Goal: Task Accomplishment & Management: Use online tool/utility

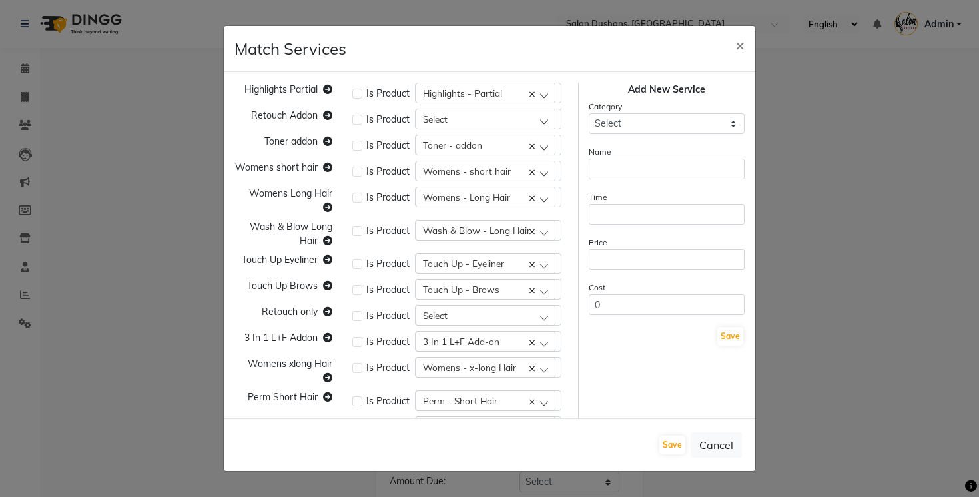
select select "Detail"
select select "Client"
select select "Mobile number"
select select "Employee"
select select "Service"
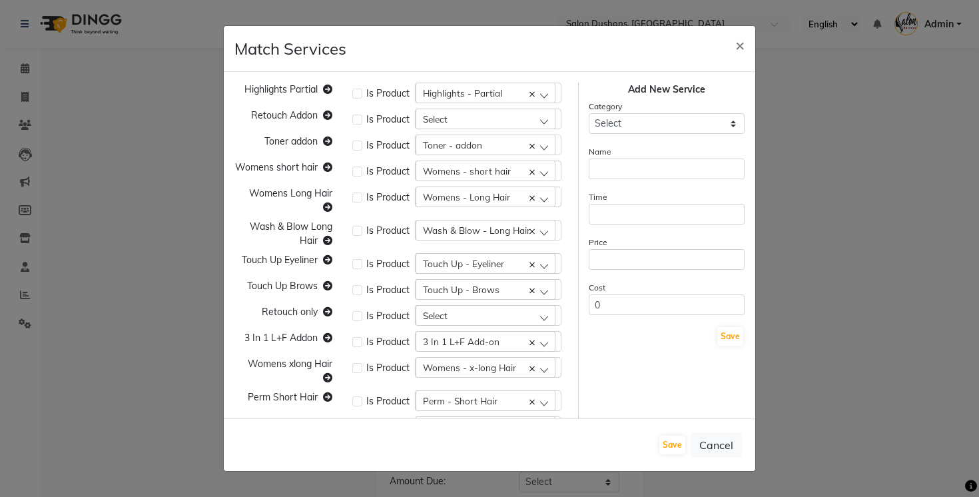
select select "Net Price"
select select "Payment"
select select "Date"
select select "YYYY-MM-DD"
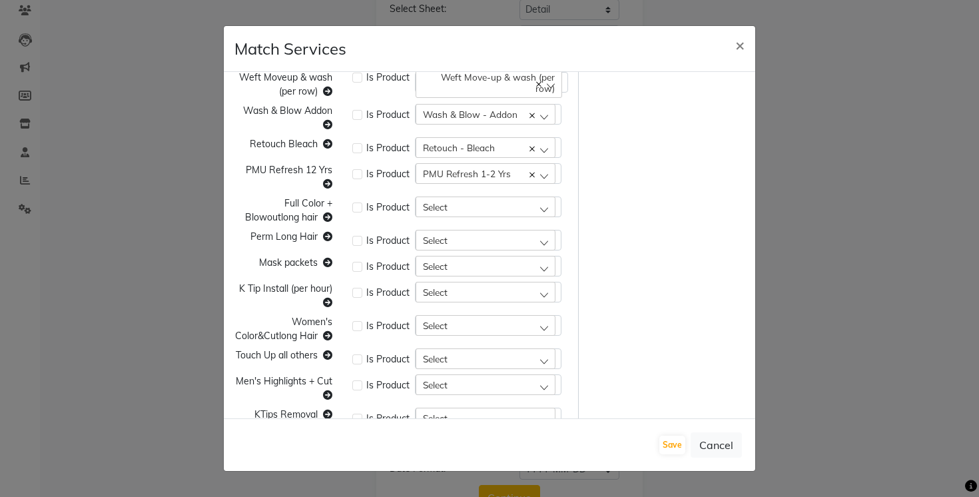
scroll to position [1098, 0]
